Goal: Information Seeking & Learning: Learn about a topic

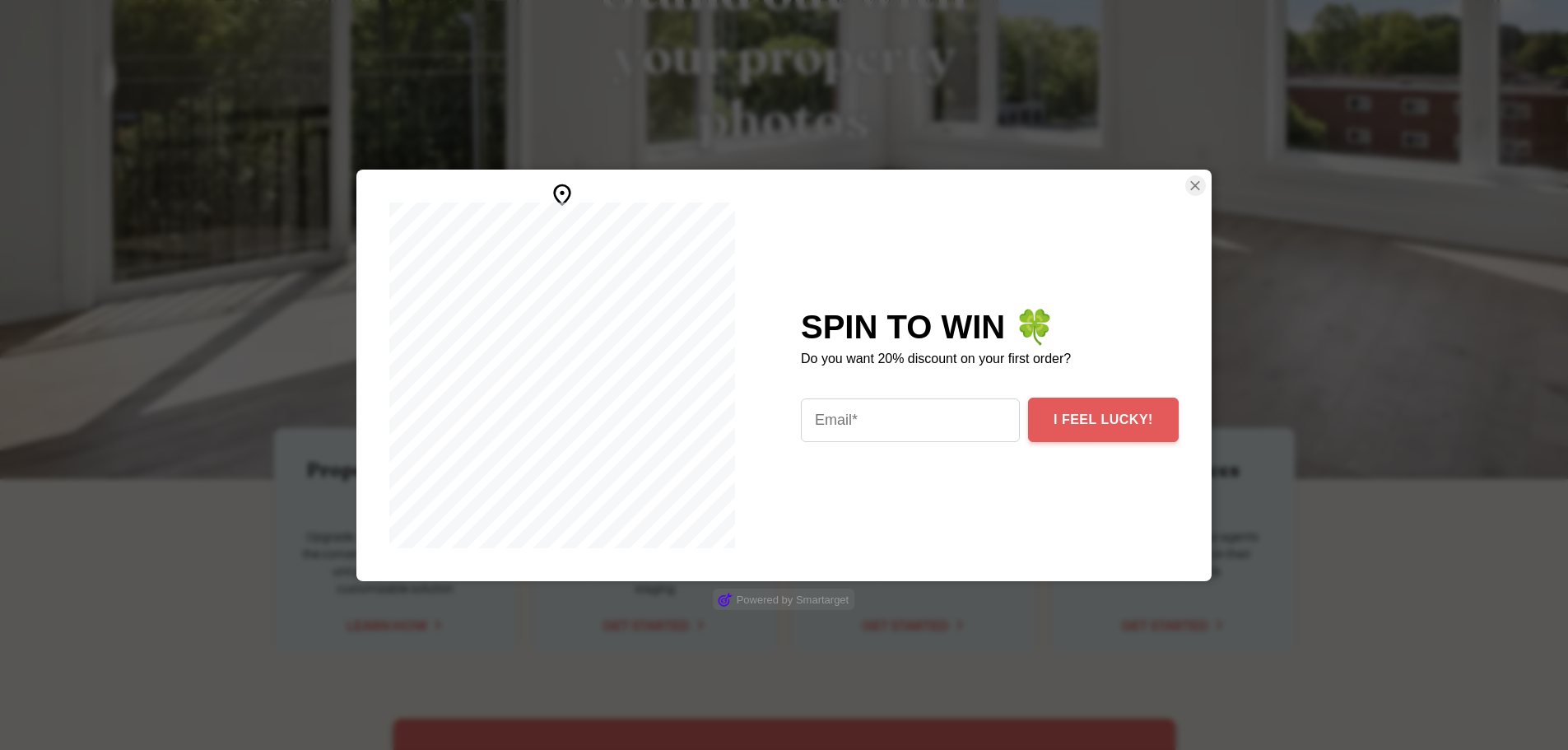
scroll to position [329, 0]
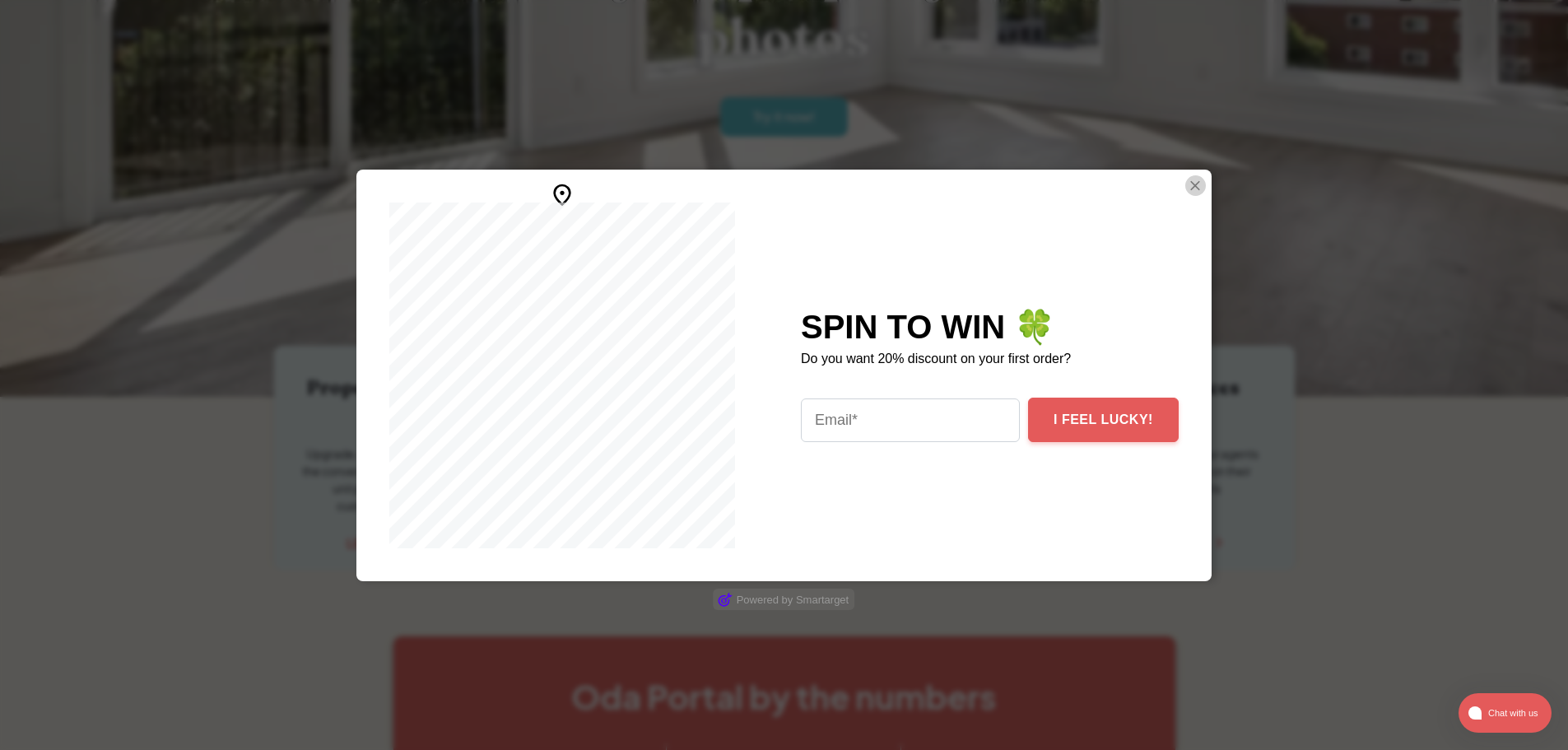
click at [1189, 185] on img "Close Smartarget Popup" at bounding box center [1195, 185] width 17 height 21
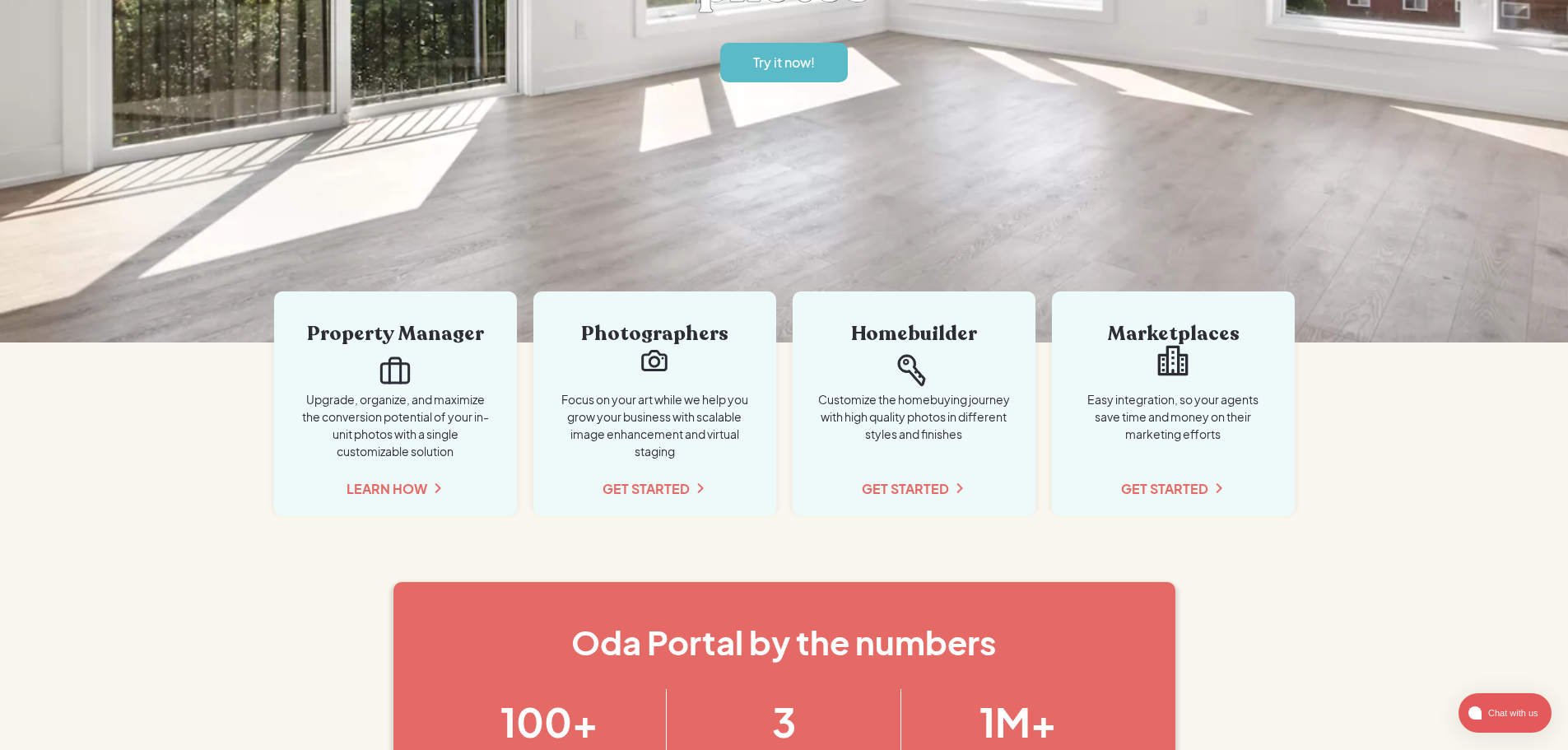
scroll to position [0, 0]
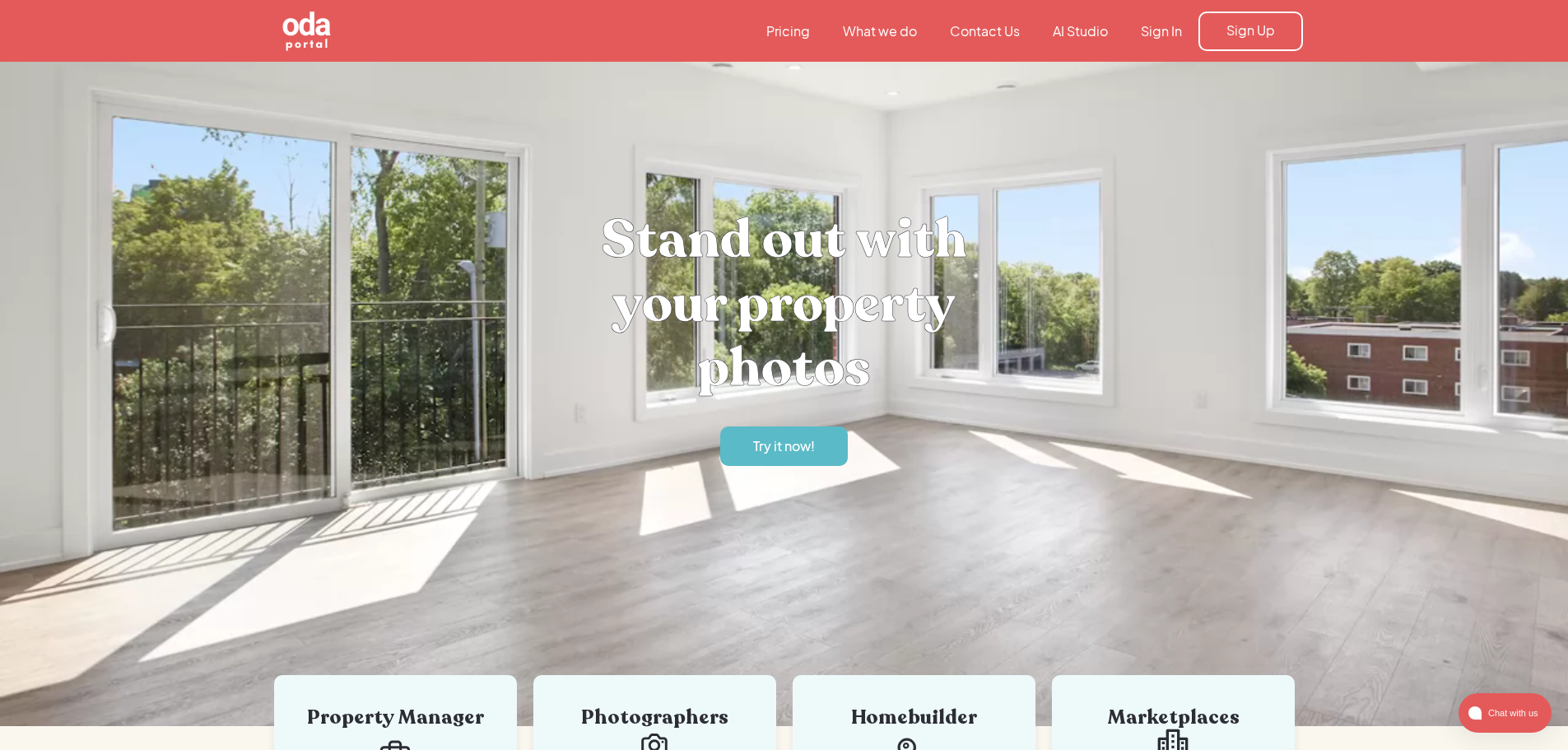
click at [777, 33] on link "Pricing" at bounding box center [787, 32] width 76 height 18
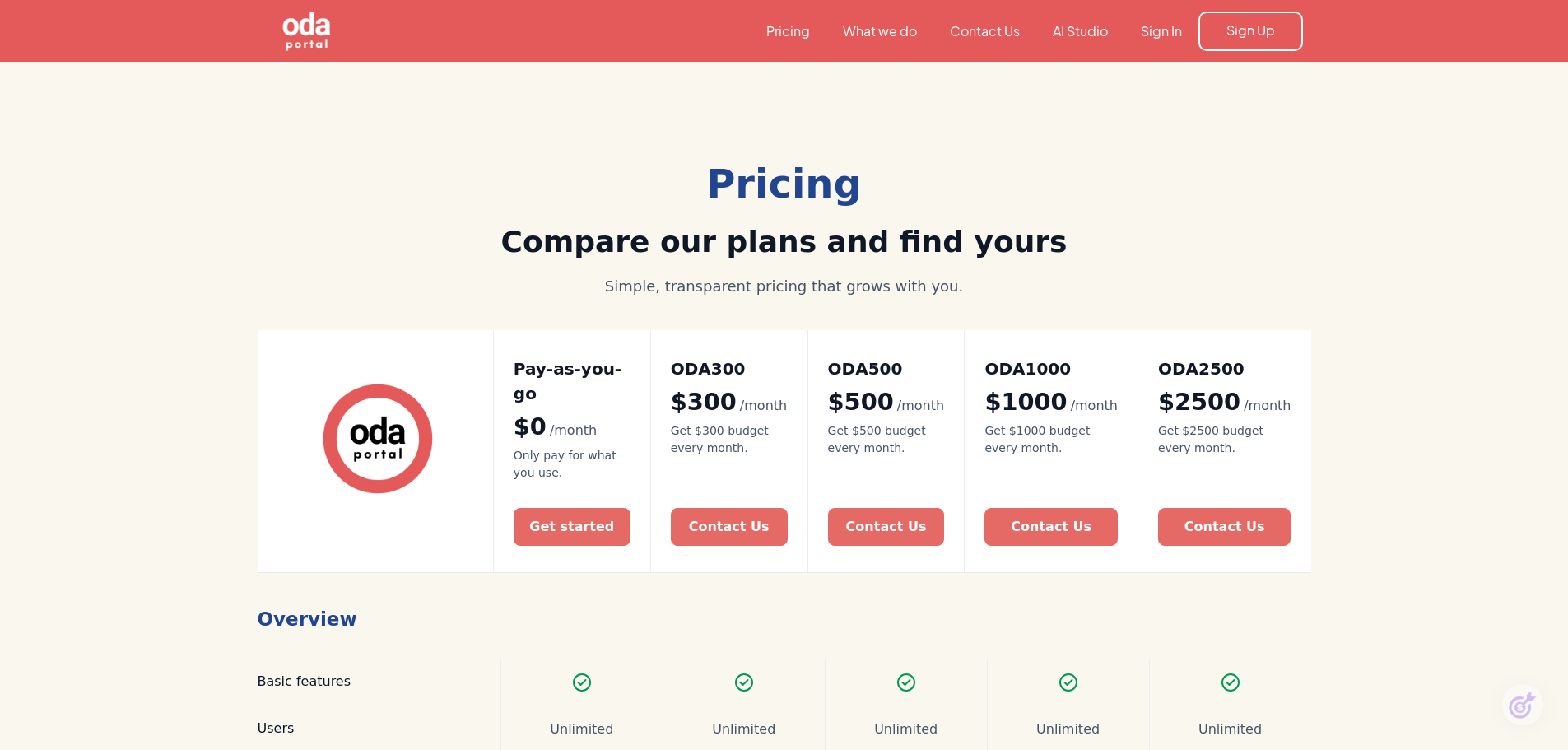
click at [894, 23] on link "What we do" at bounding box center [879, 32] width 107 height 18
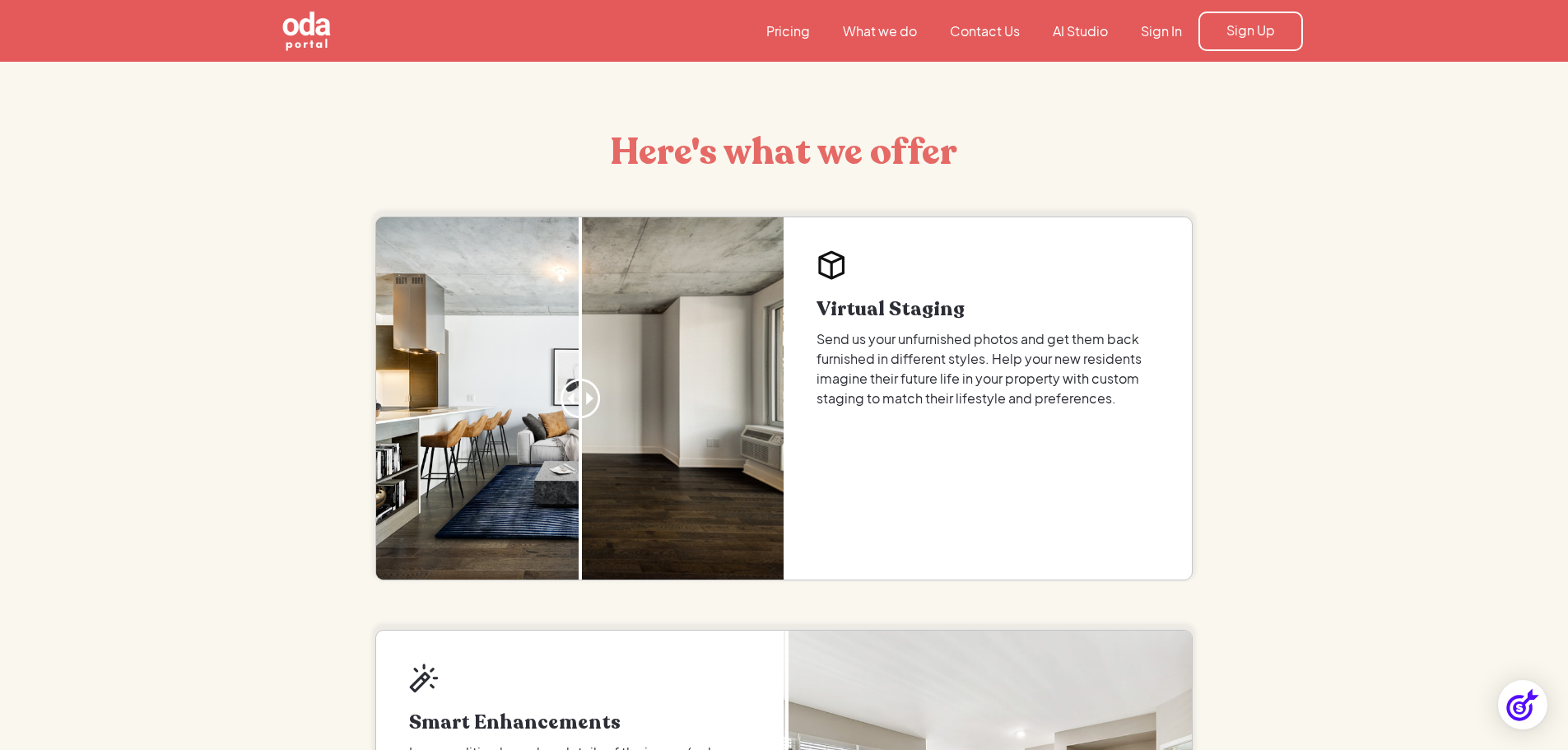
click at [779, 27] on link "Pricing" at bounding box center [787, 32] width 76 height 18
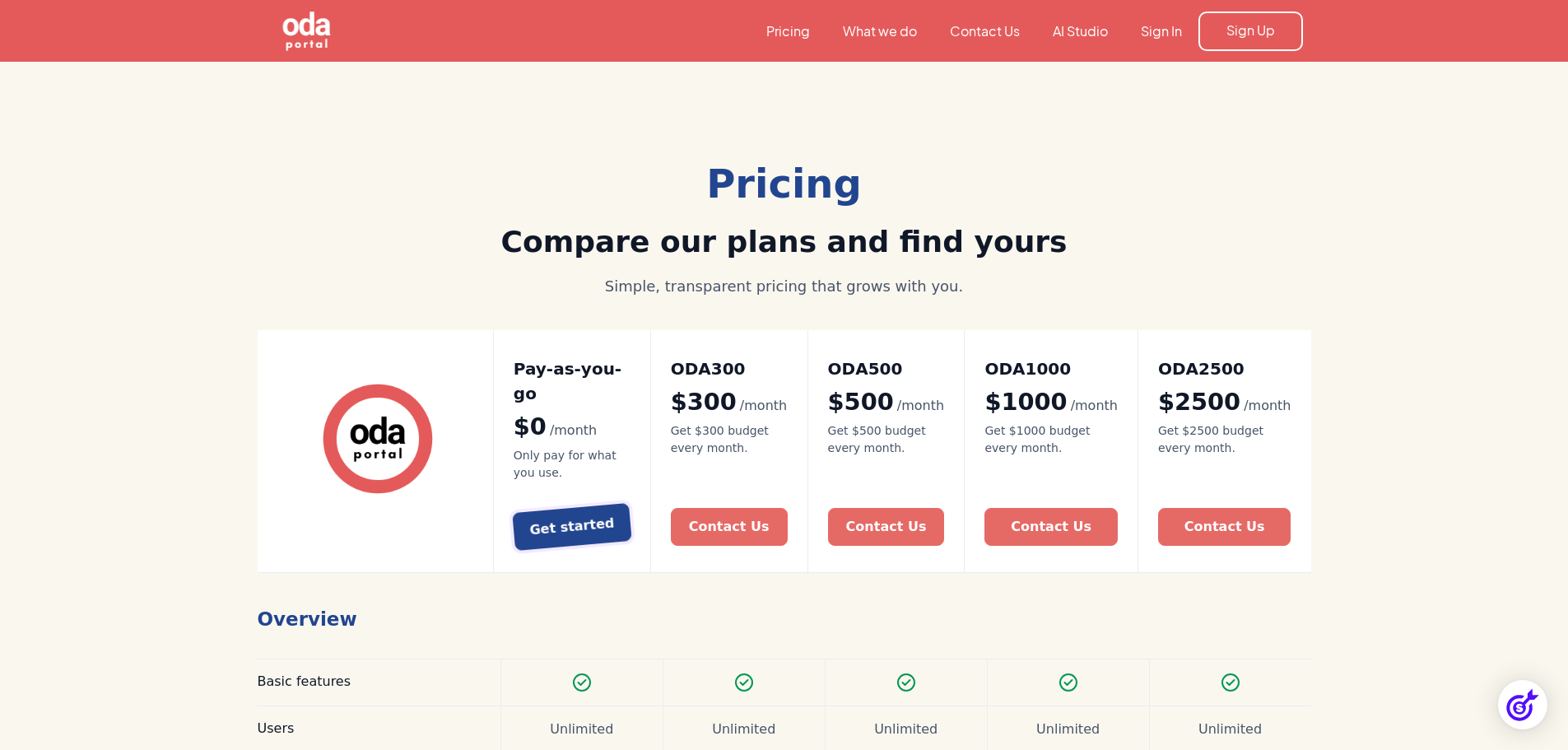
click at [587, 514] on div "Get started" at bounding box center [571, 527] width 86 height 27
click at [1538, 702] on img at bounding box center [1522, 704] width 38 height 38
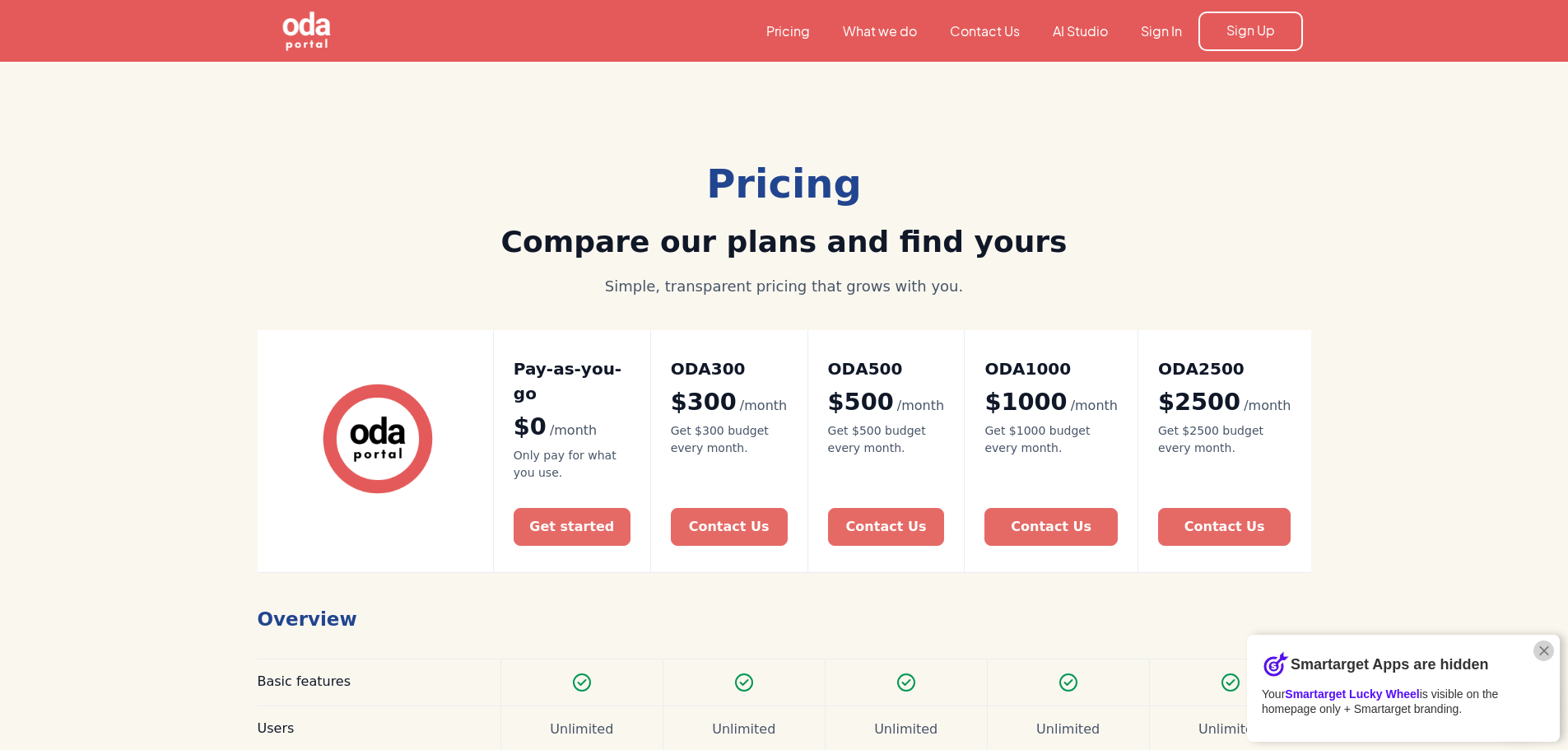
click at [1544, 653] on img "Close Smartarget Popup" at bounding box center [1544, 650] width 17 height 21
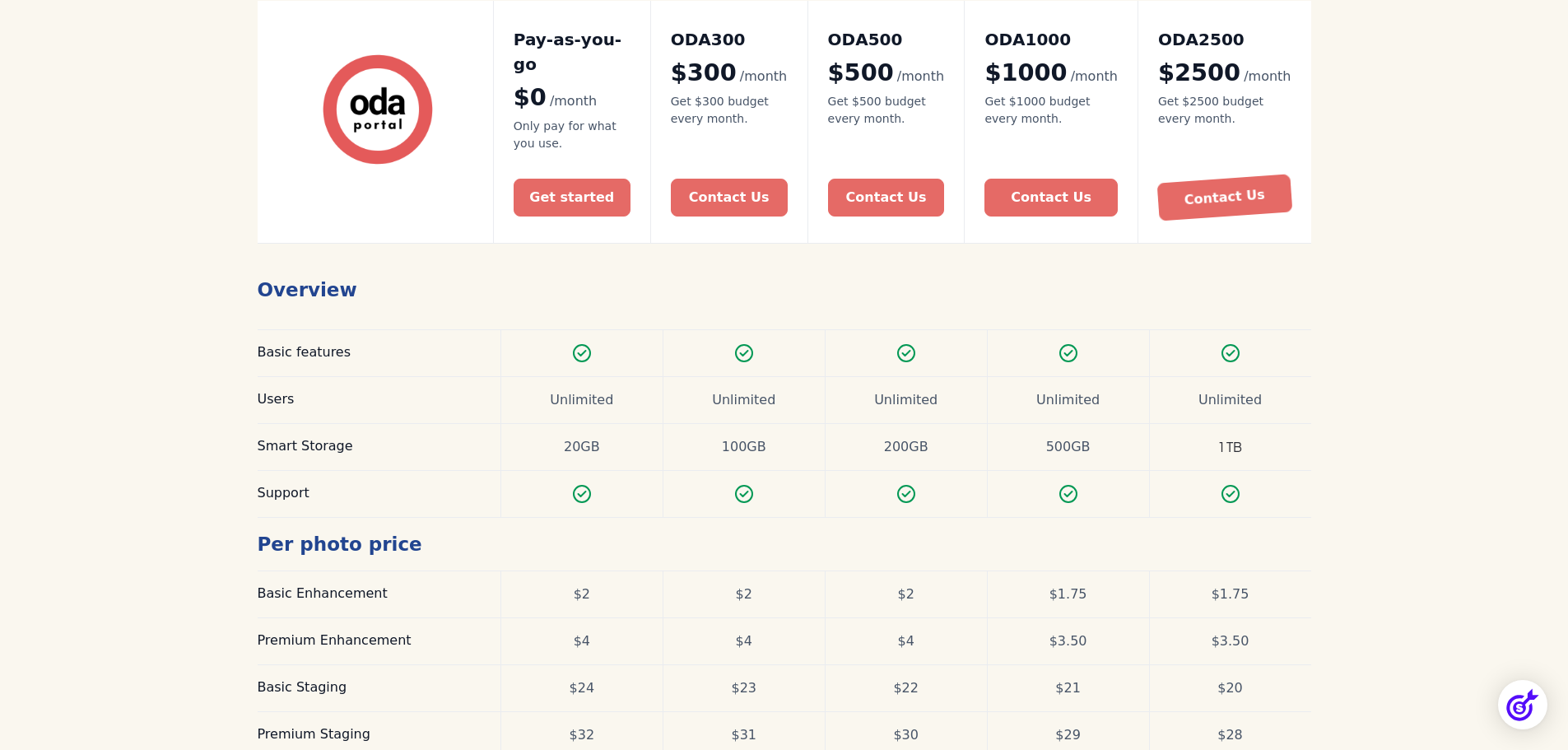
scroll to position [629, 0]
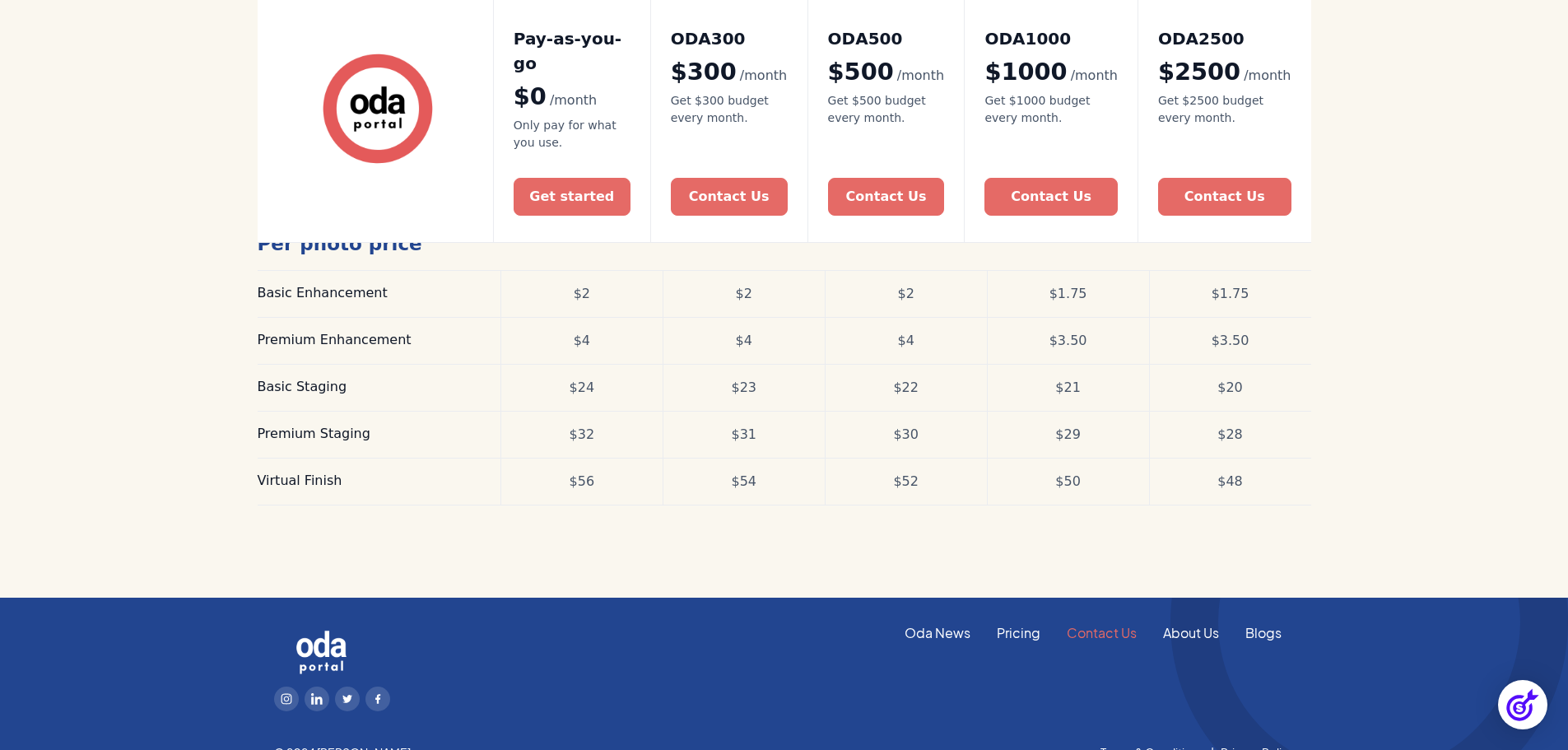
click at [1084, 624] on link "Contact Us" at bounding box center [1101, 634] width 96 height 18
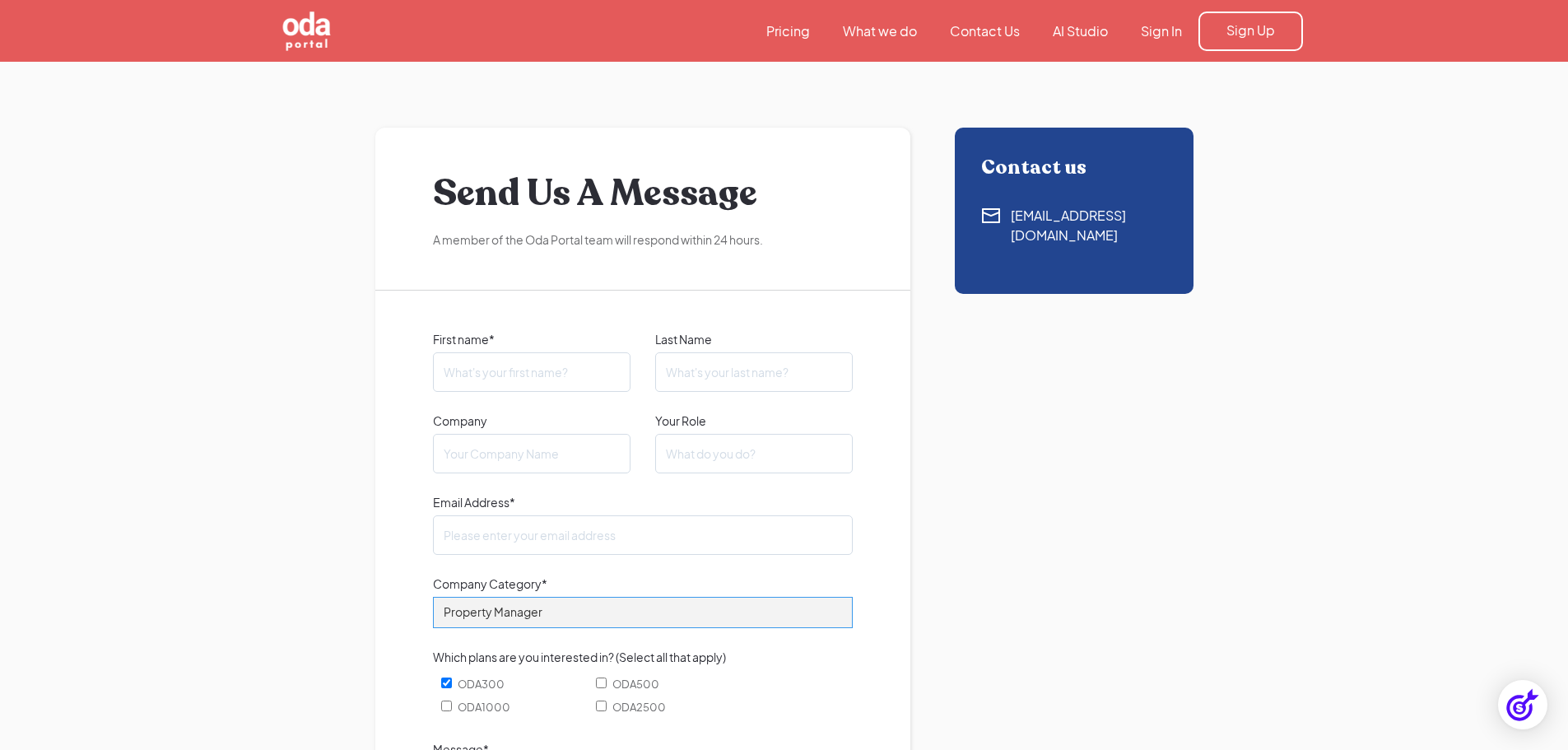
click at [639, 619] on select "Property Manager Builder Realtor Photographer Retail Other" at bounding box center [643, 612] width 420 height 31
click at [256, 534] on section "Send Us A Message A member of the Oda Portal team will respond within 24 hours.…" at bounding box center [784, 664] width 1568 height 1204
click at [871, 39] on link "What we do" at bounding box center [879, 32] width 107 height 18
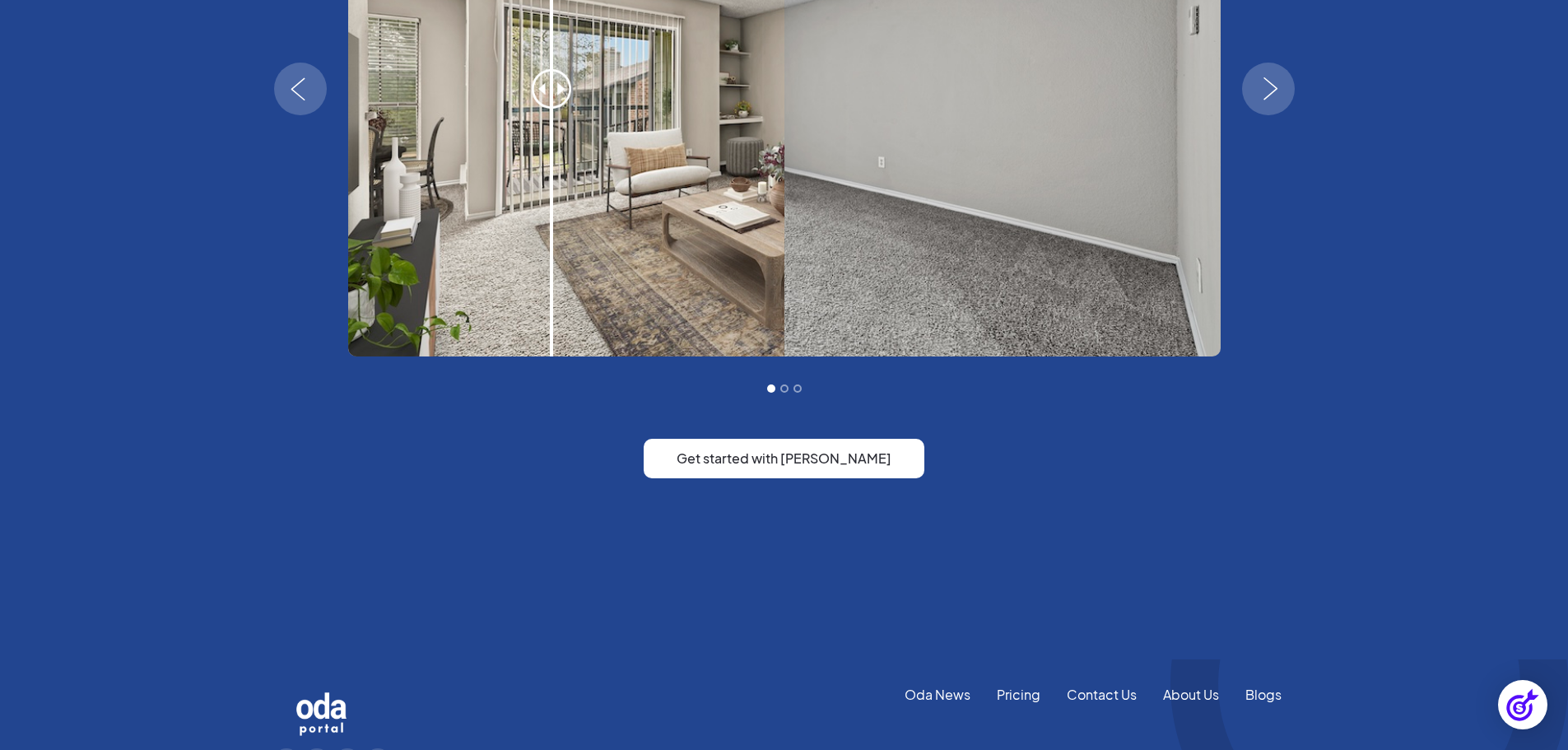
scroll to position [3046, 0]
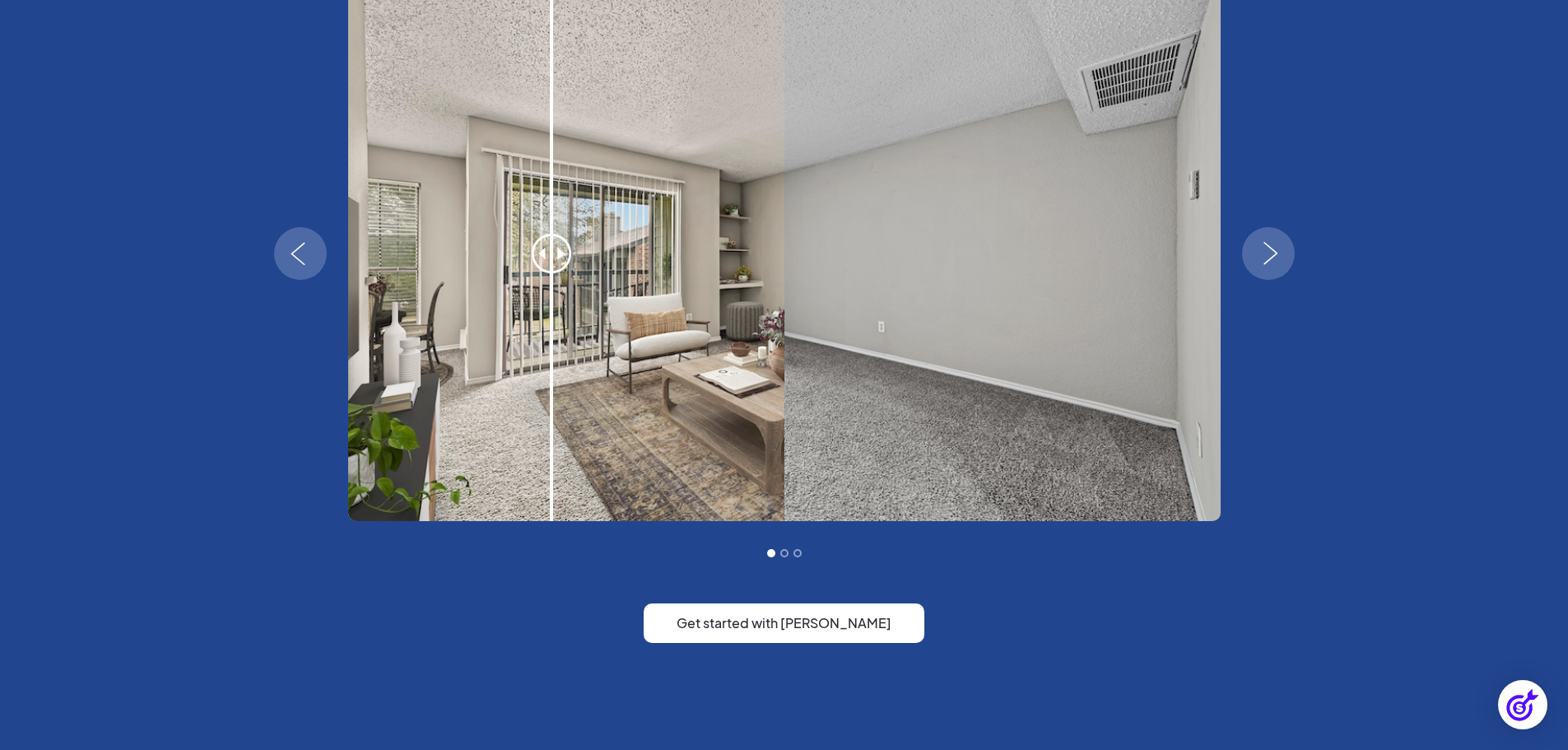
drag, startPoint x: 545, startPoint y: 244, endPoint x: 746, endPoint y: 257, distance: 201.4
click at [746, 257] on div "1 of 3" at bounding box center [784, 253] width 873 height 535
drag, startPoint x: 547, startPoint y: 248, endPoint x: 806, endPoint y: 301, distance: 264.4
click at [802, 301] on div "1 of 3" at bounding box center [784, 253] width 873 height 535
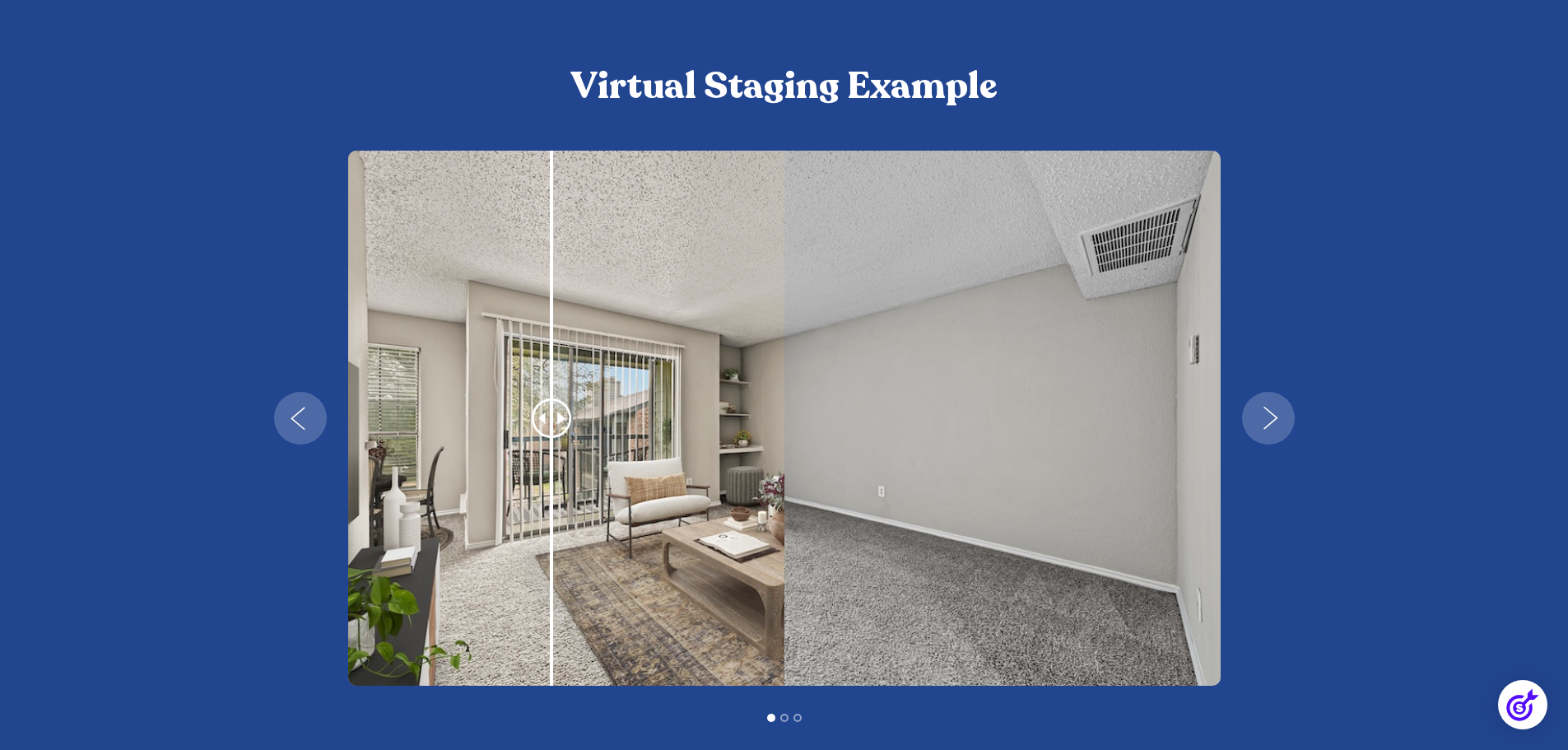
click at [1253, 414] on img "next slide" at bounding box center [1270, 419] width 48 height 23
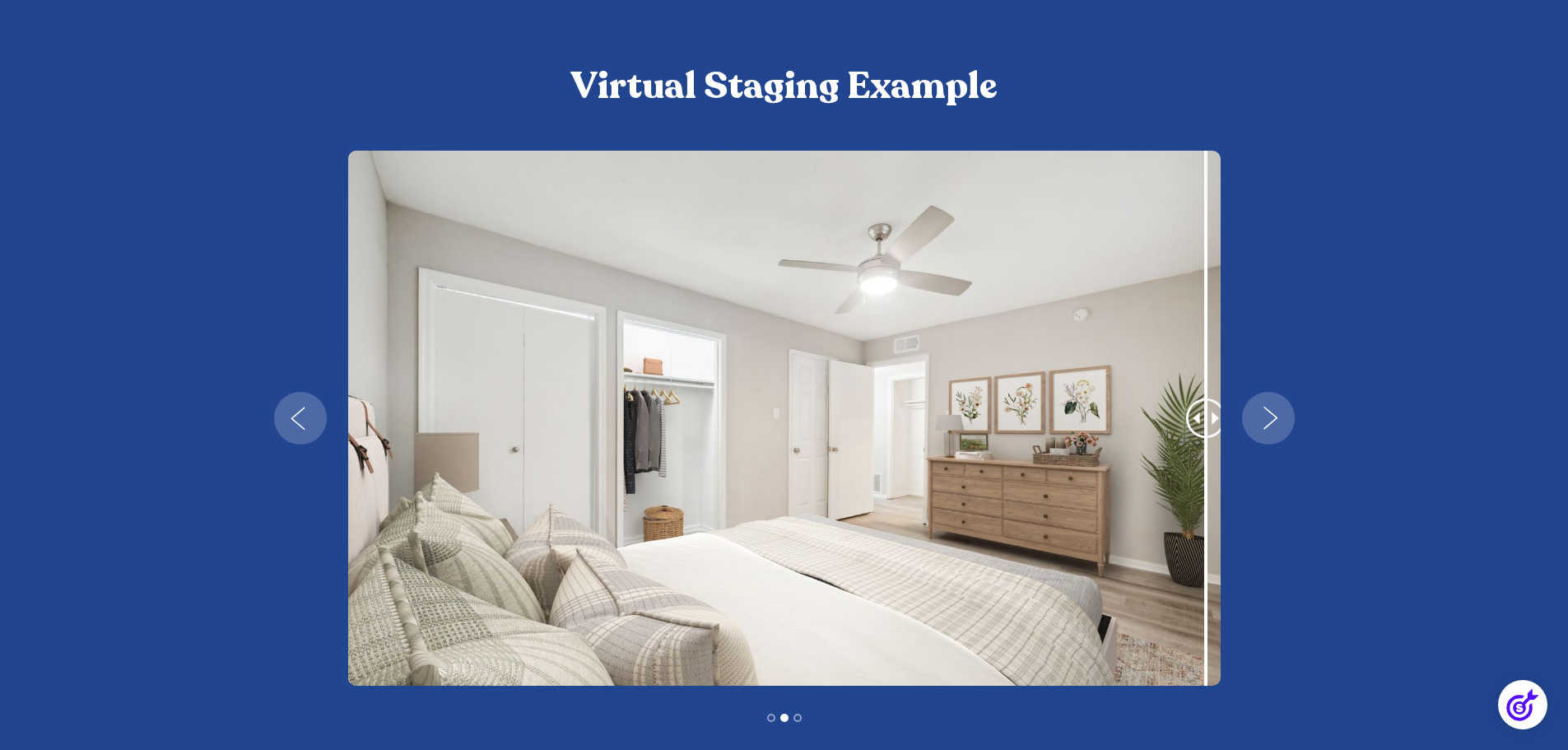
click at [1258, 412] on img "next slide" at bounding box center [1270, 419] width 48 height 23
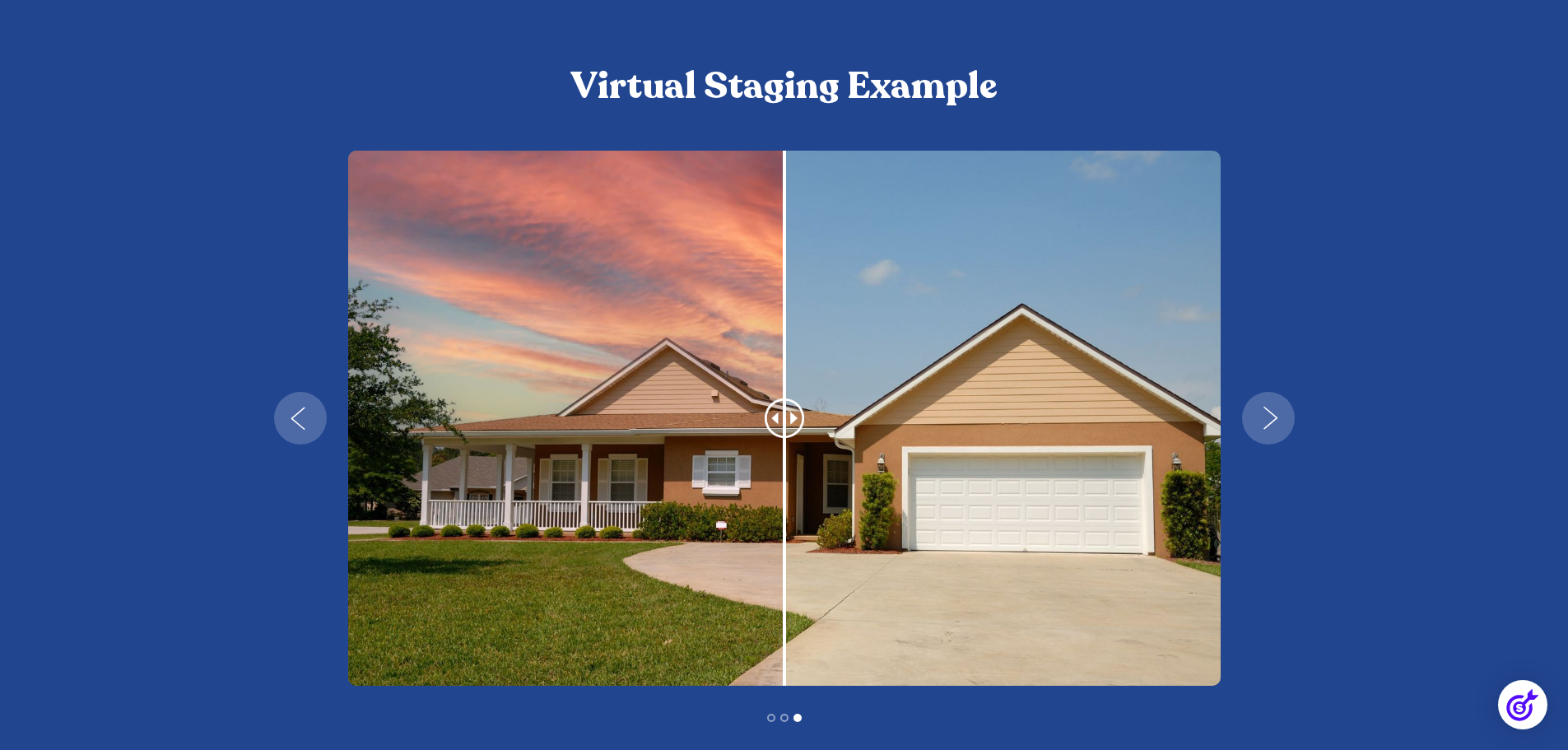
drag, startPoint x: 783, startPoint y: 419, endPoint x: 667, endPoint y: 423, distance: 116.1
click at [667, 423] on div "3 of 3" at bounding box center [784, 418] width 873 height 535
click at [304, 415] on img "previous slide" at bounding box center [298, 419] width 48 height 23
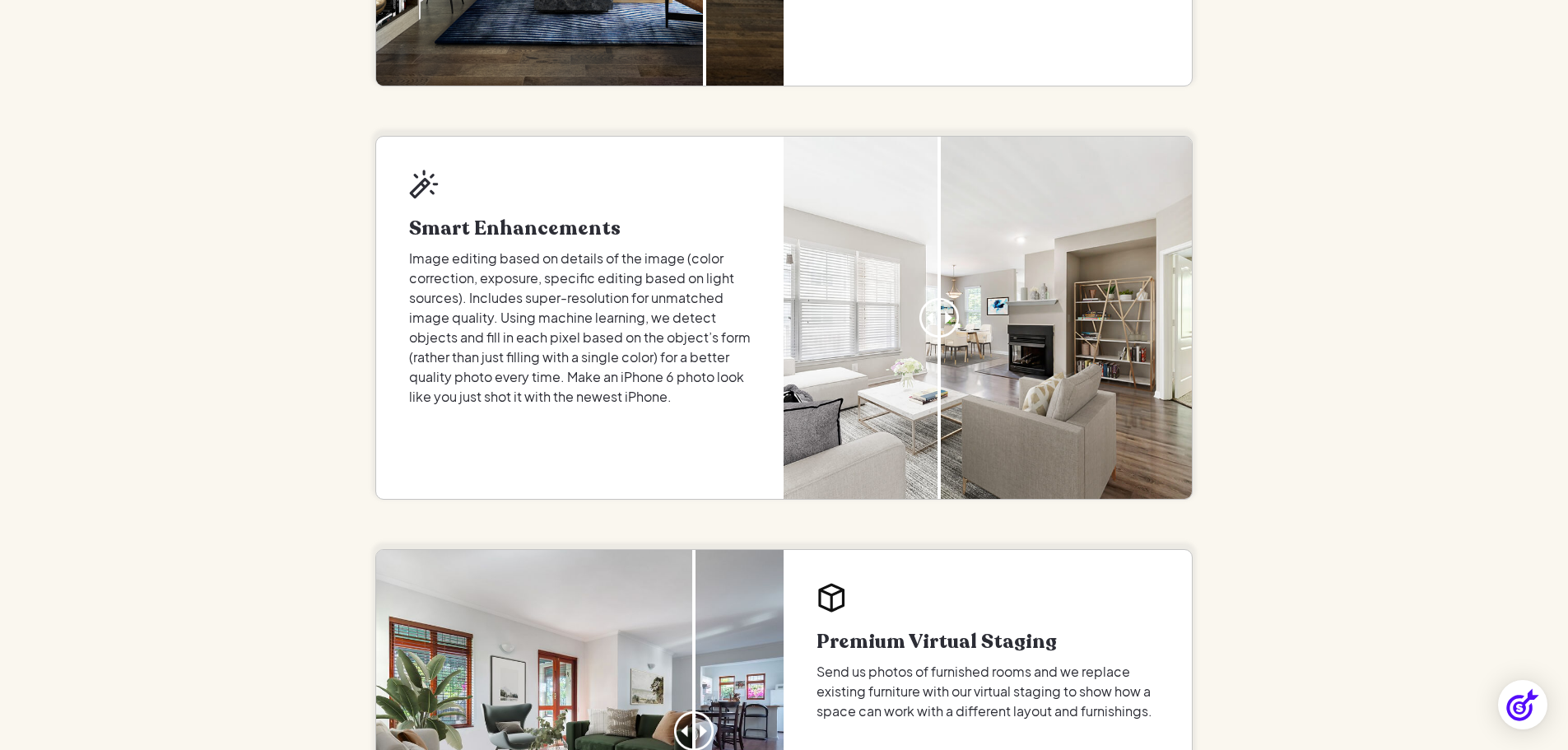
scroll to position [0, 0]
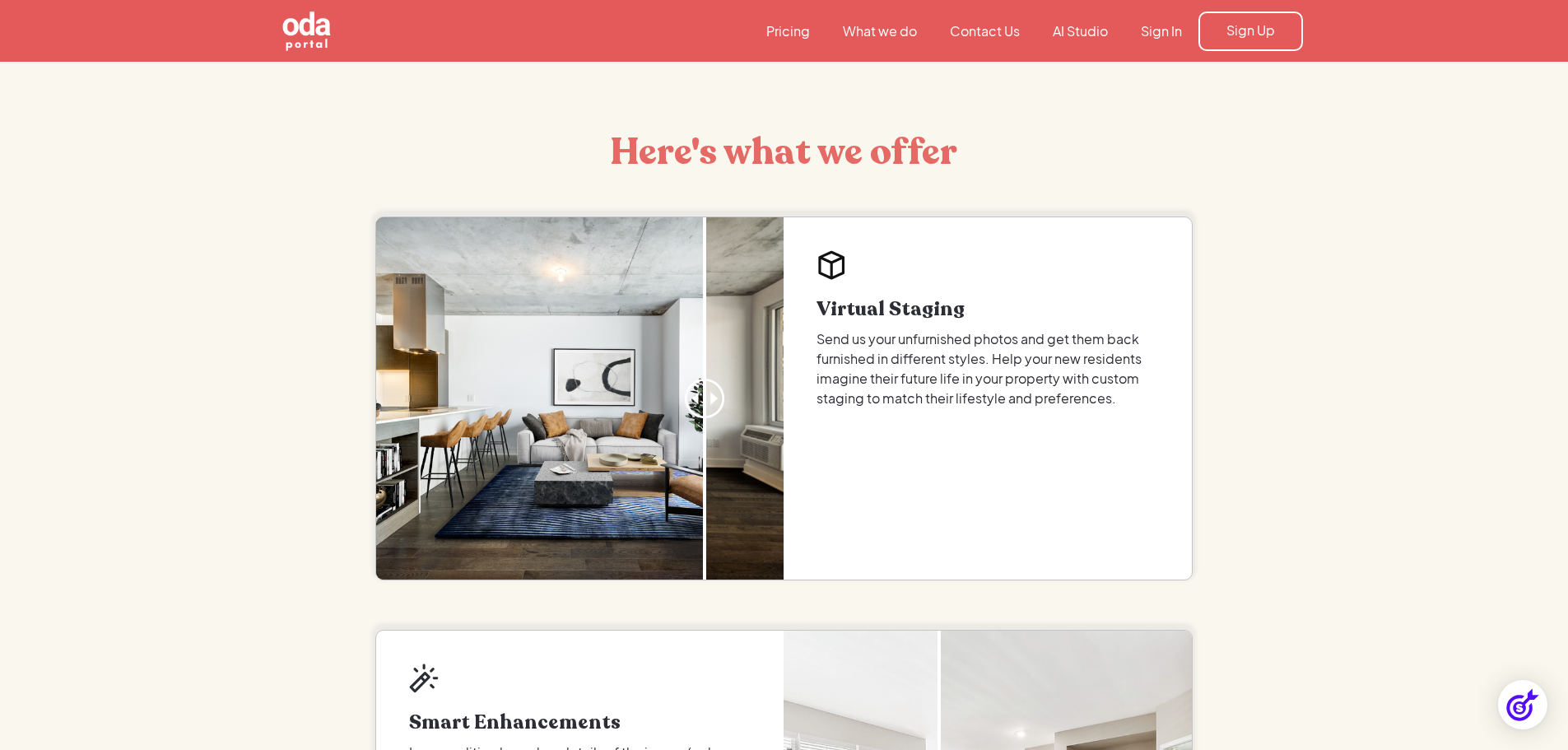
click at [787, 28] on link "Pricing" at bounding box center [787, 32] width 76 height 18
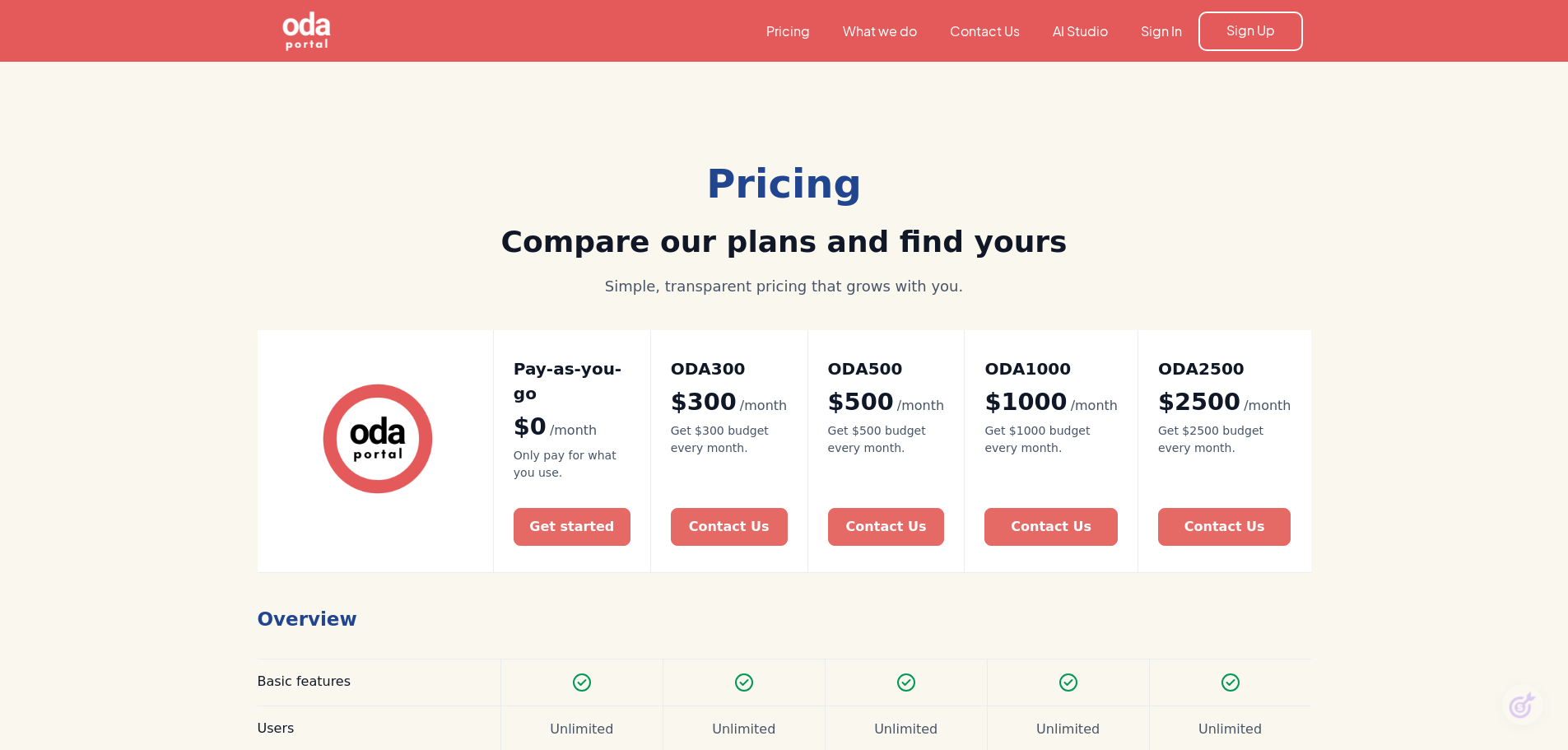
scroll to position [329, 0]
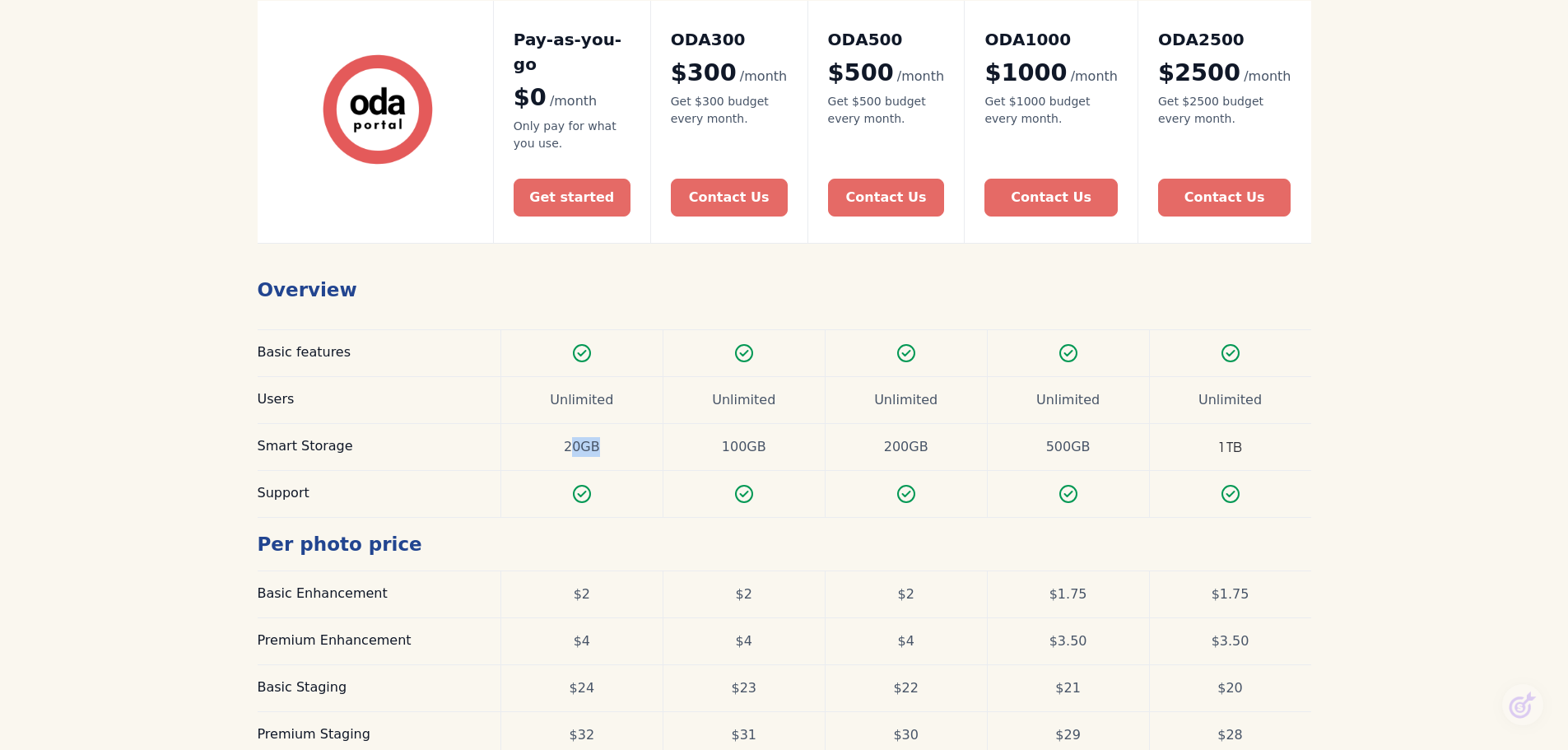
drag, startPoint x: 611, startPoint y: 421, endPoint x: 571, endPoint y: 422, distance: 40.0
click at [571, 424] on div "20GB" at bounding box center [582, 447] width 162 height 46
drag, startPoint x: 595, startPoint y: 567, endPoint x: 575, endPoint y: 573, distance: 20.9
click at [575, 573] on div "$2" at bounding box center [582, 594] width 162 height 46
drag, startPoint x: 608, startPoint y: 624, endPoint x: 544, endPoint y: 624, distance: 64.0
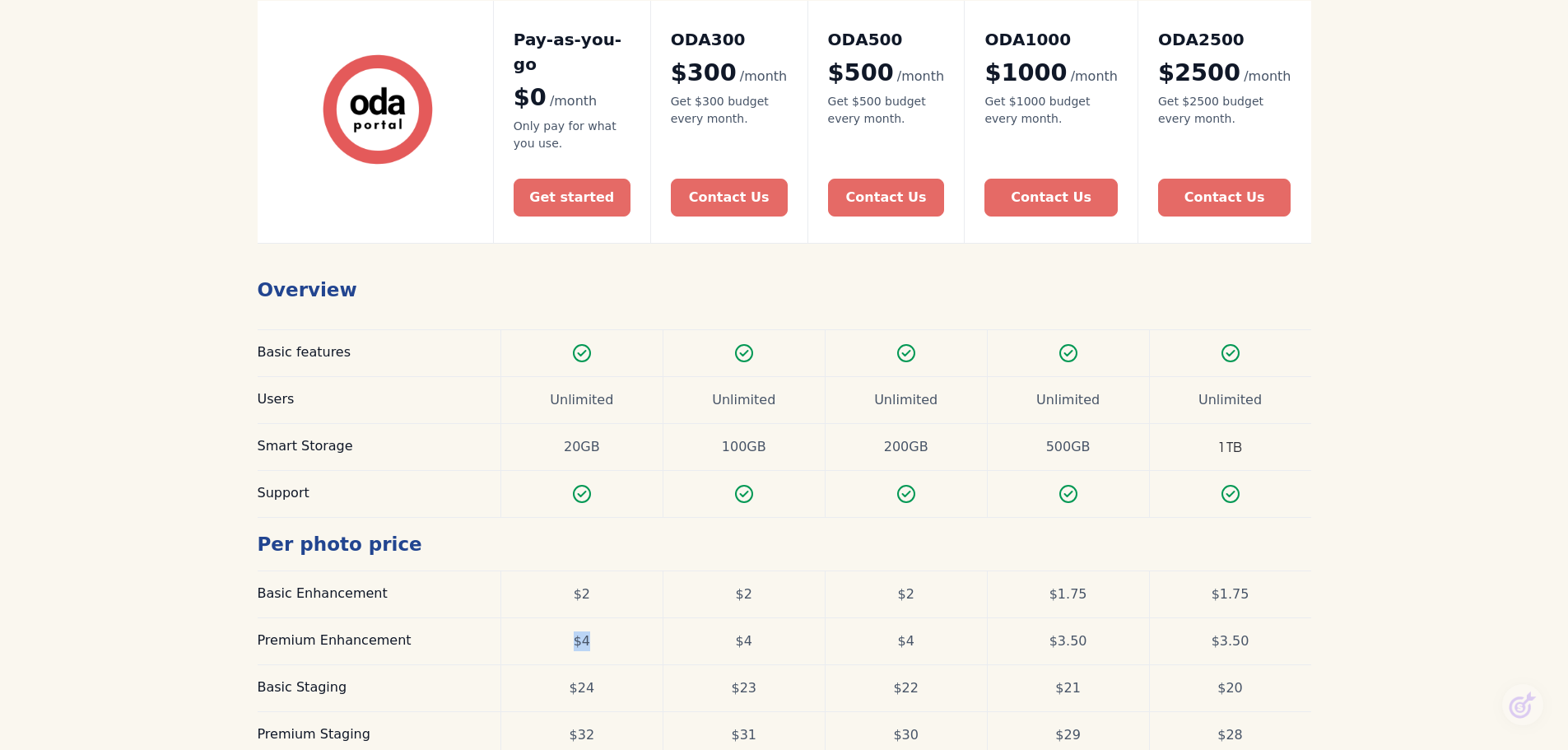
click at [544, 624] on div "$4" at bounding box center [582, 641] width 162 height 46
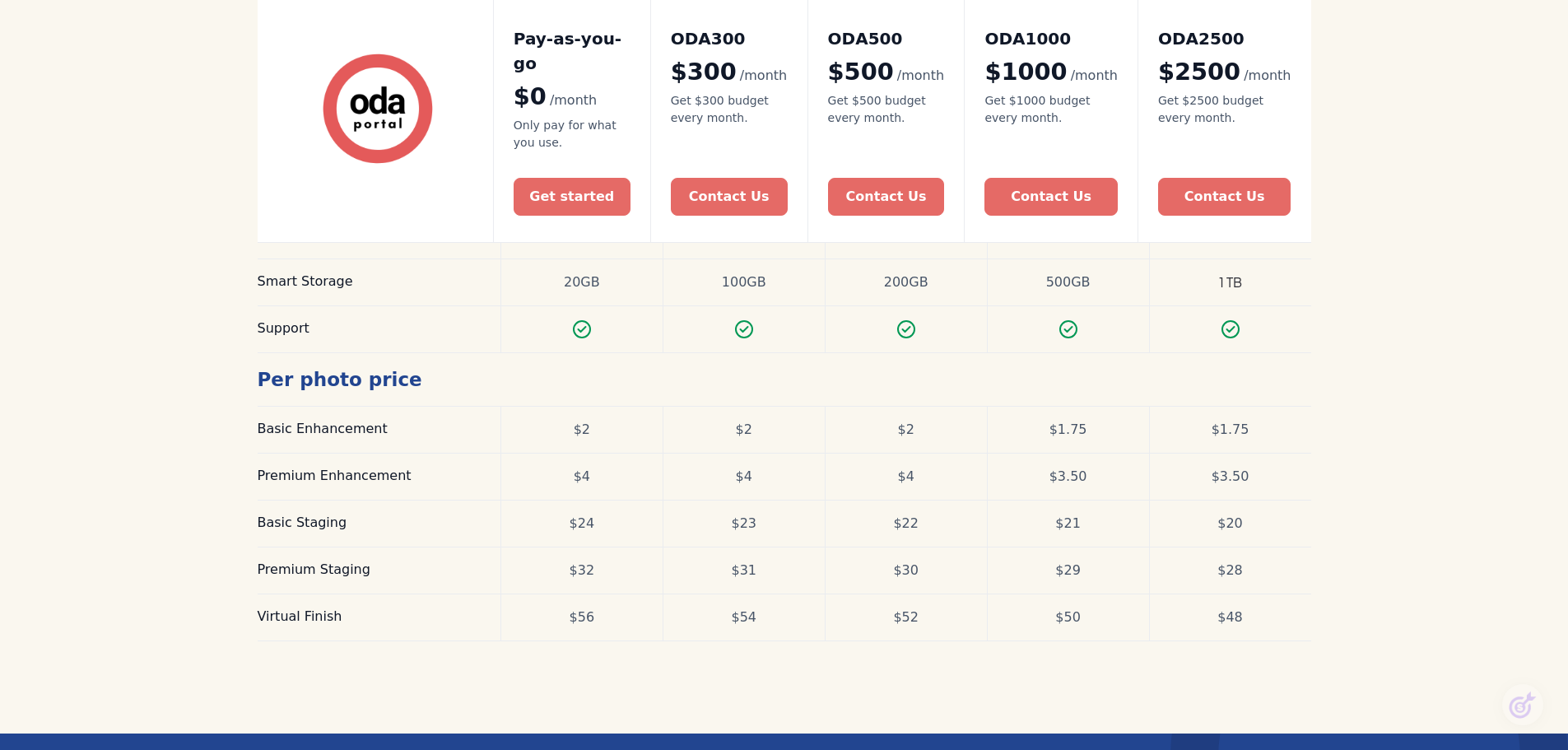
click at [161, 441] on div "Pricing Compare our plans and find yours Simple, transparent pricing that grows…" at bounding box center [784, 151] width 1568 height 1166
drag, startPoint x: 610, startPoint y: 506, endPoint x: 553, endPoint y: 506, distance: 57.0
click at [553, 506] on div "$24" at bounding box center [582, 523] width 162 height 46
click at [651, 519] on div "$24" at bounding box center [582, 523] width 162 height 46
